Goal: Check status: Check status

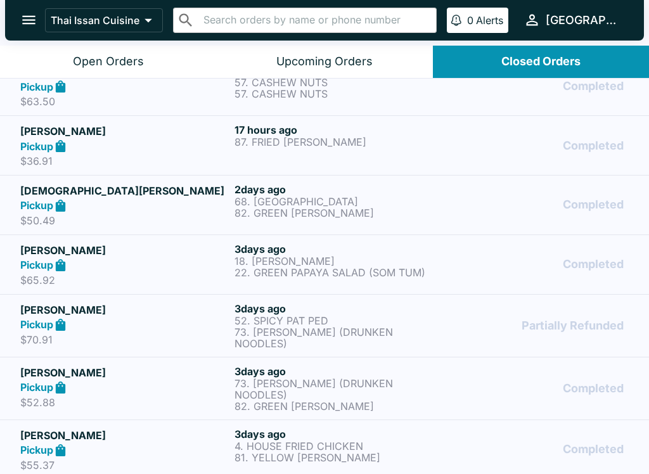
scroll to position [88, 0]
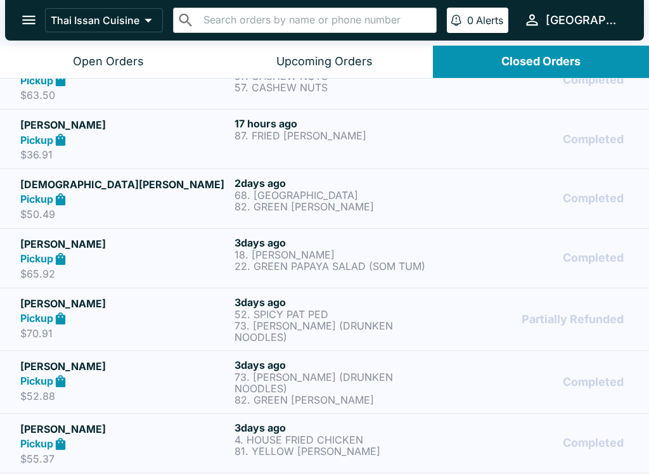
click at [178, 320] on div "Pickup" at bounding box center [124, 318] width 209 height 15
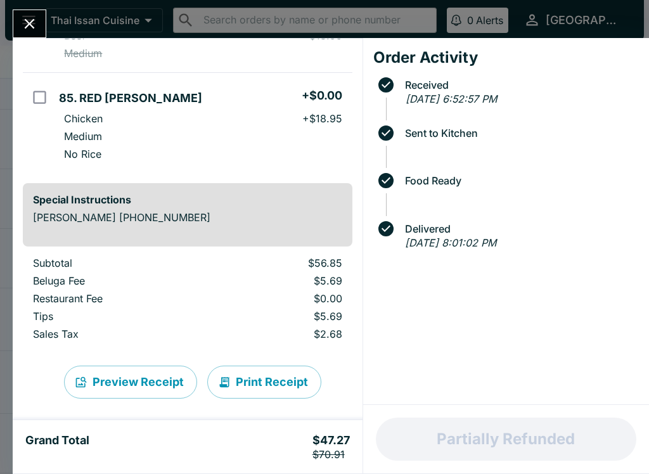
scroll to position [282, 0]
click at [25, 27] on icon "Close" at bounding box center [29, 23] width 17 height 17
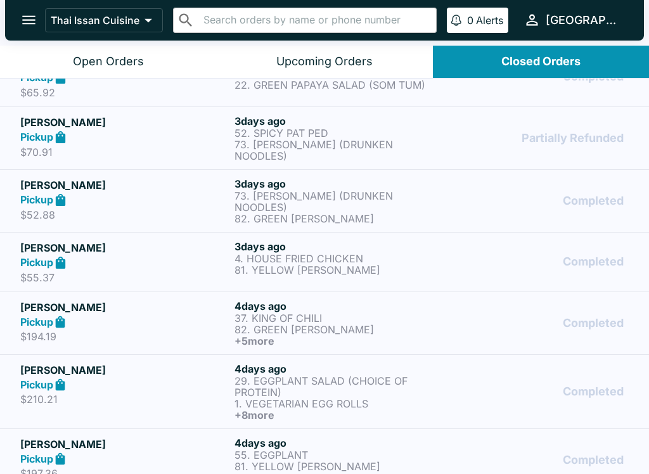
scroll to position [272, 0]
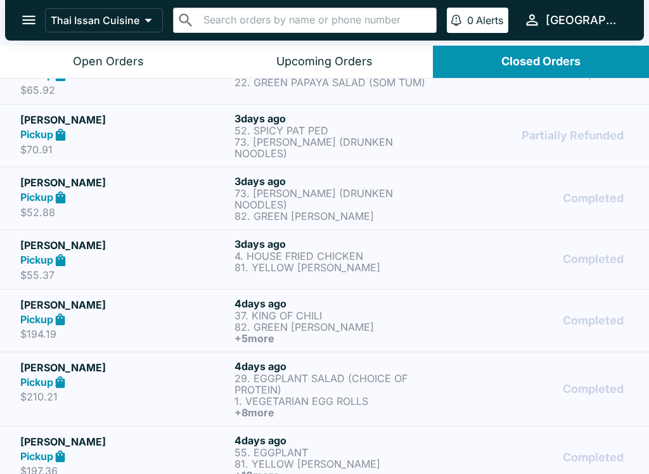
click at [160, 319] on div "Pickup" at bounding box center [124, 320] width 209 height 15
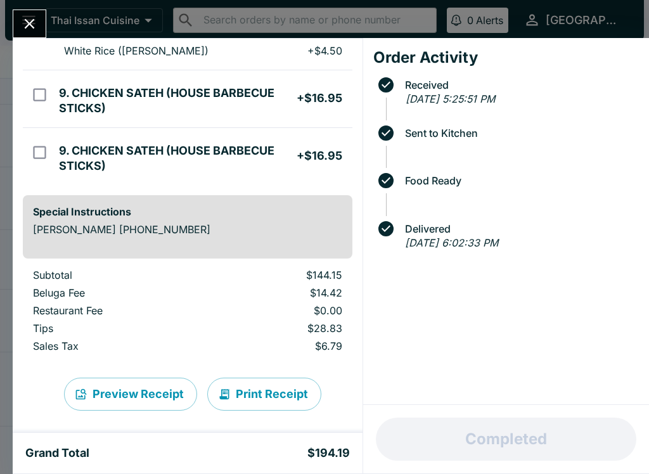
scroll to position [555, 0]
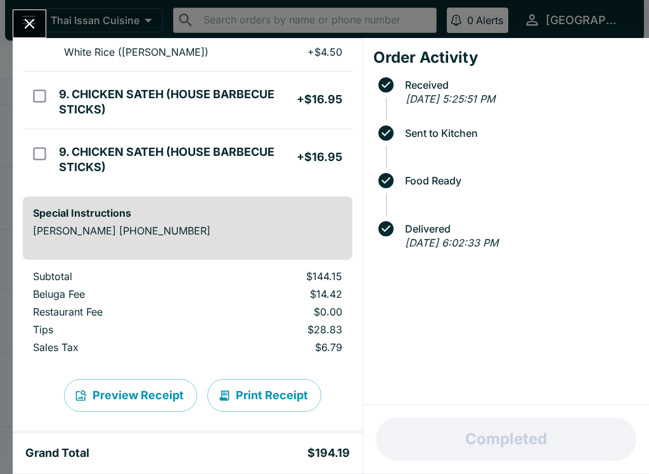
click at [37, 25] on icon "Close" at bounding box center [29, 23] width 17 height 17
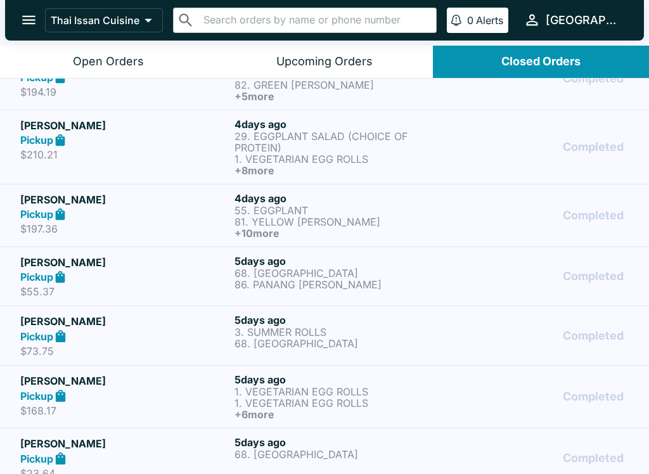
scroll to position [518, 0]
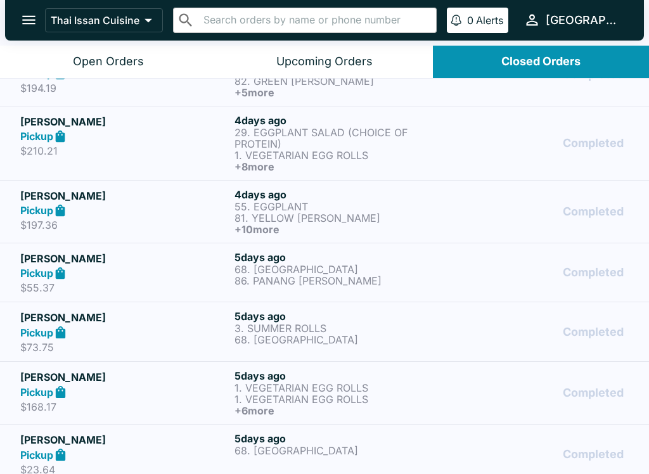
click at [159, 401] on p "$168.17" at bounding box center [124, 407] width 209 height 13
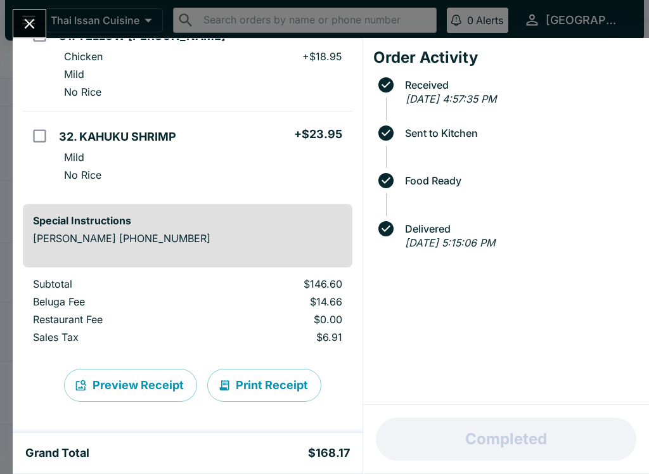
scroll to position [547, 0]
click at [30, 19] on icon "Close" at bounding box center [29, 23] width 17 height 17
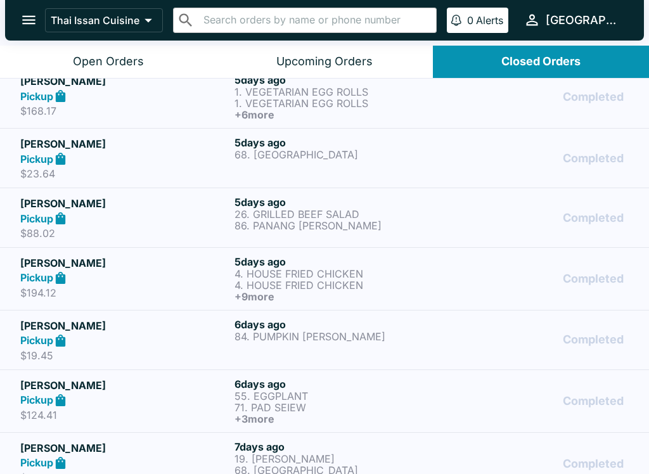
scroll to position [814, 0]
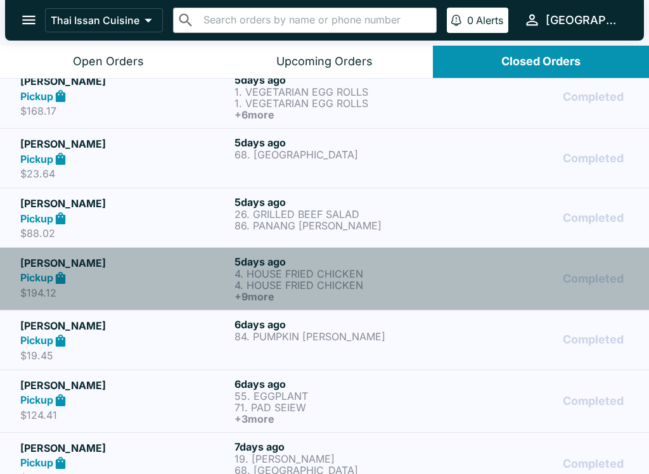
click at [184, 271] on div "Pickup" at bounding box center [124, 278] width 209 height 15
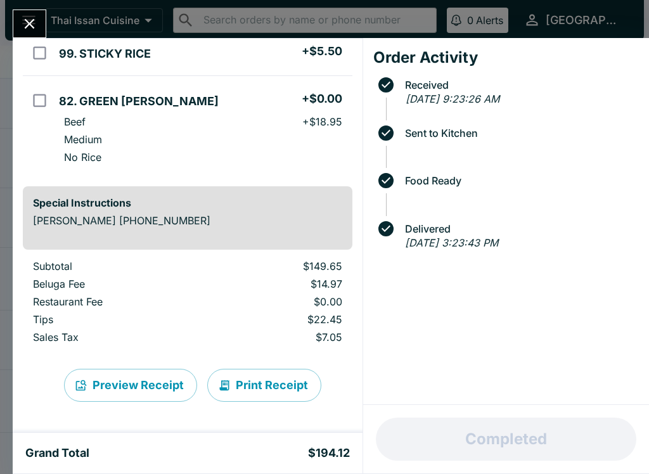
scroll to position [743, 0]
click at [245, 395] on button "Print Receipt" at bounding box center [264, 385] width 114 height 33
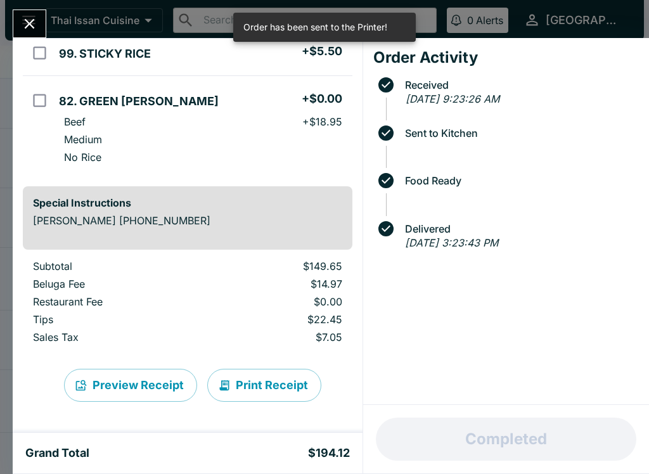
click at [27, 15] on icon "Close" at bounding box center [29, 23] width 17 height 17
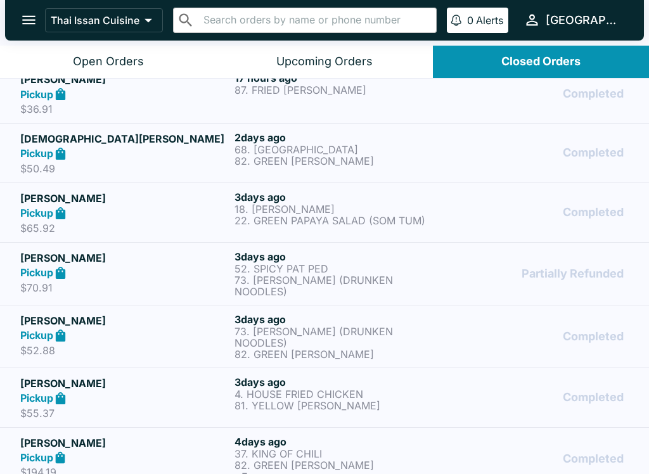
scroll to position [131, 0]
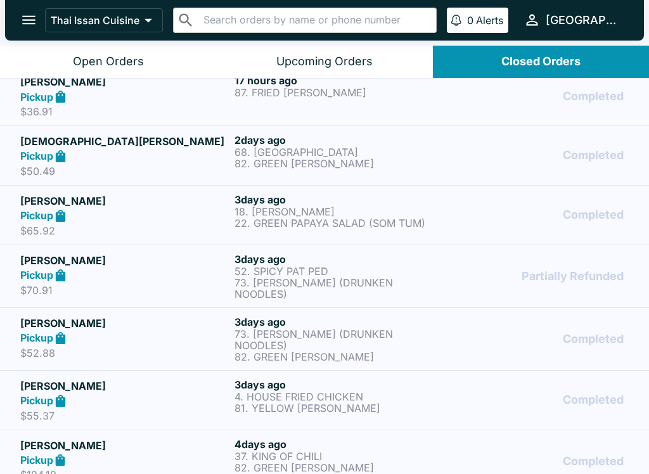
click at [103, 58] on div "Open Orders" at bounding box center [108, 62] width 71 height 15
